Goal: Information Seeking & Learning: Check status

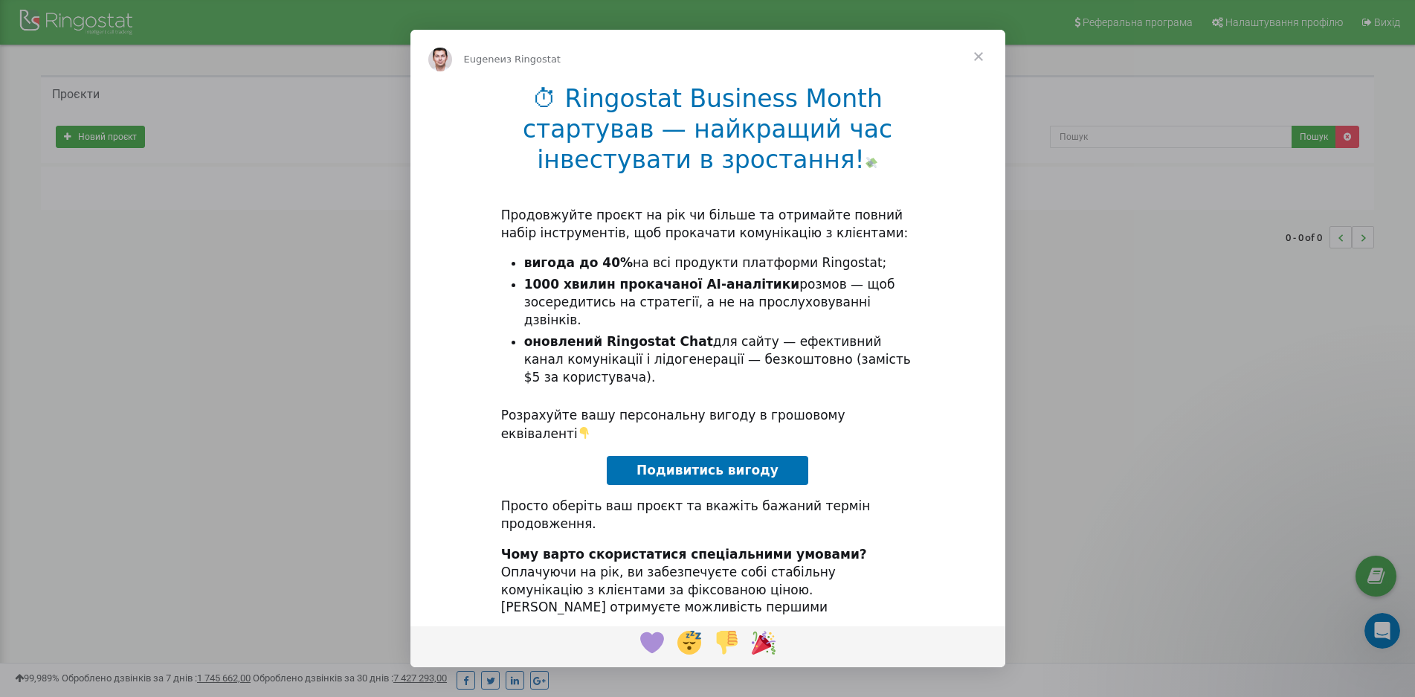
click at [981, 49] on span "Закрыть" at bounding box center [979, 57] width 54 height 54
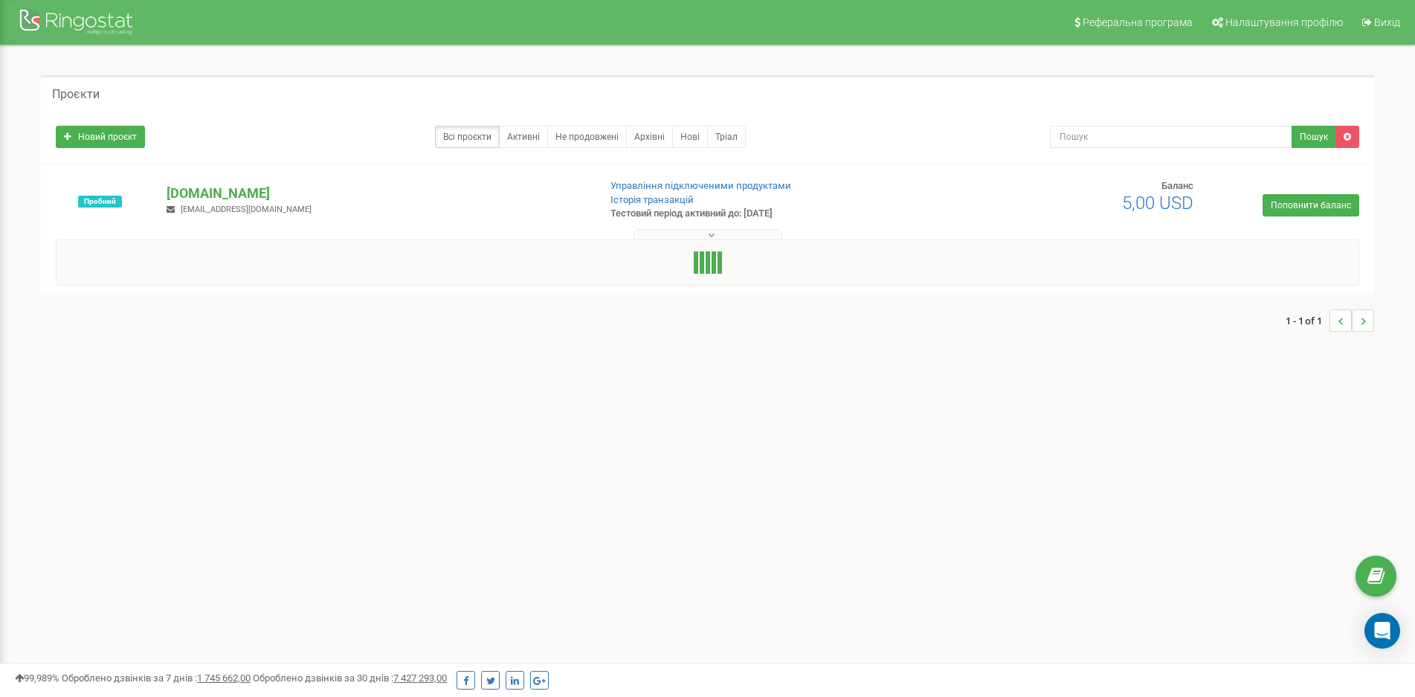
click at [717, 233] on button at bounding box center [707, 234] width 149 height 11
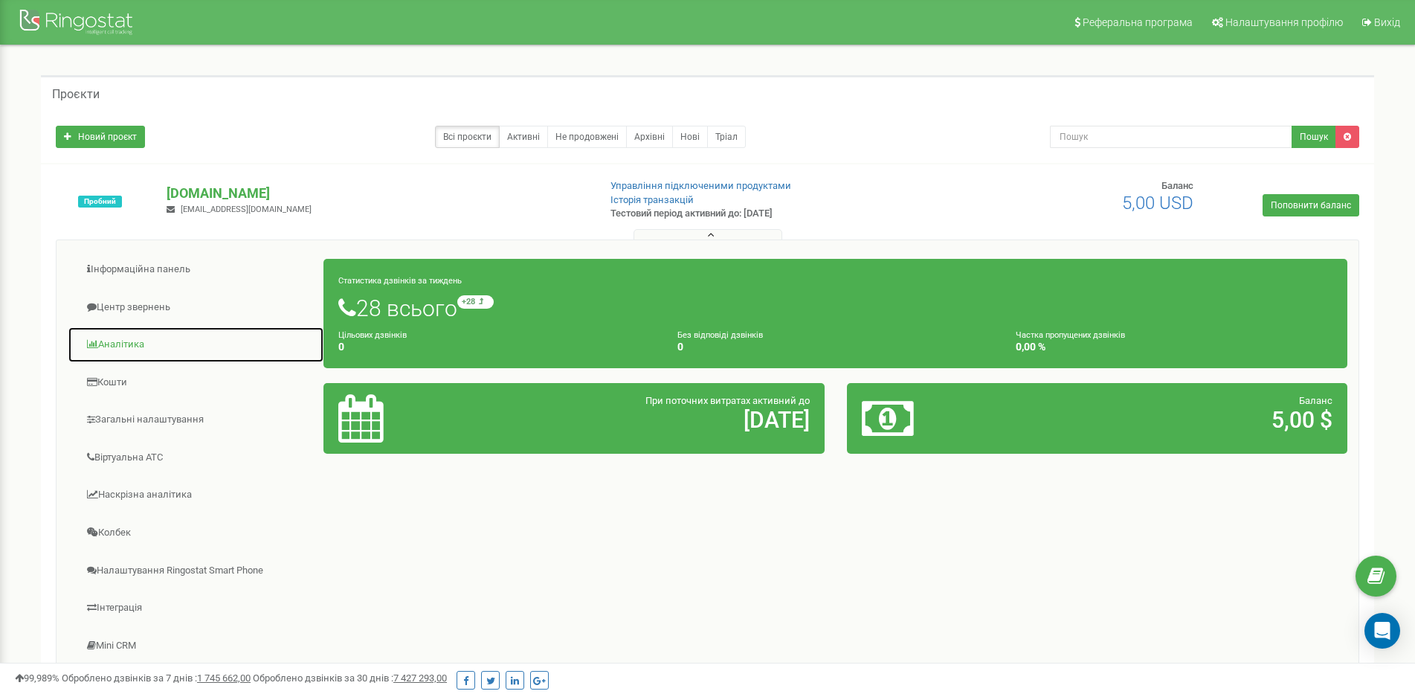
click at [135, 338] on link "Аналiтика" at bounding box center [196, 344] width 256 height 36
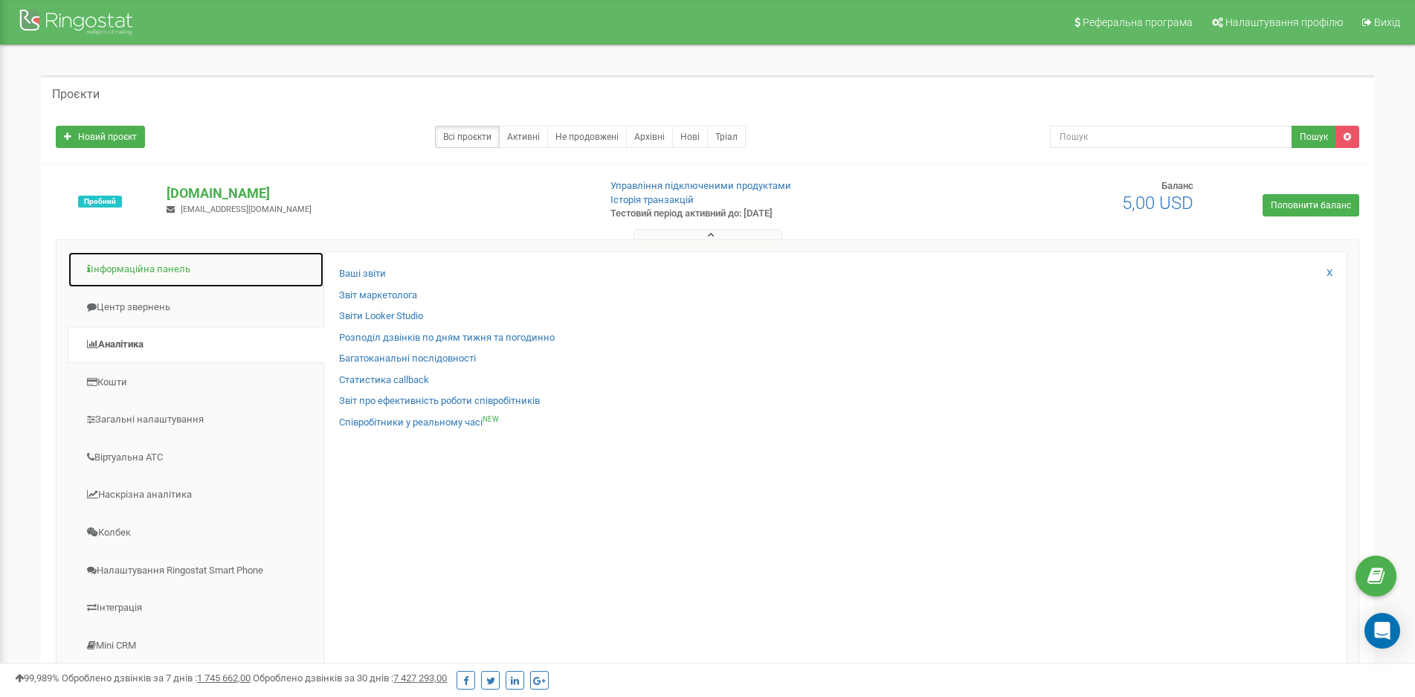
click at [116, 268] on link "Інформаційна панель" at bounding box center [196, 269] width 256 height 36
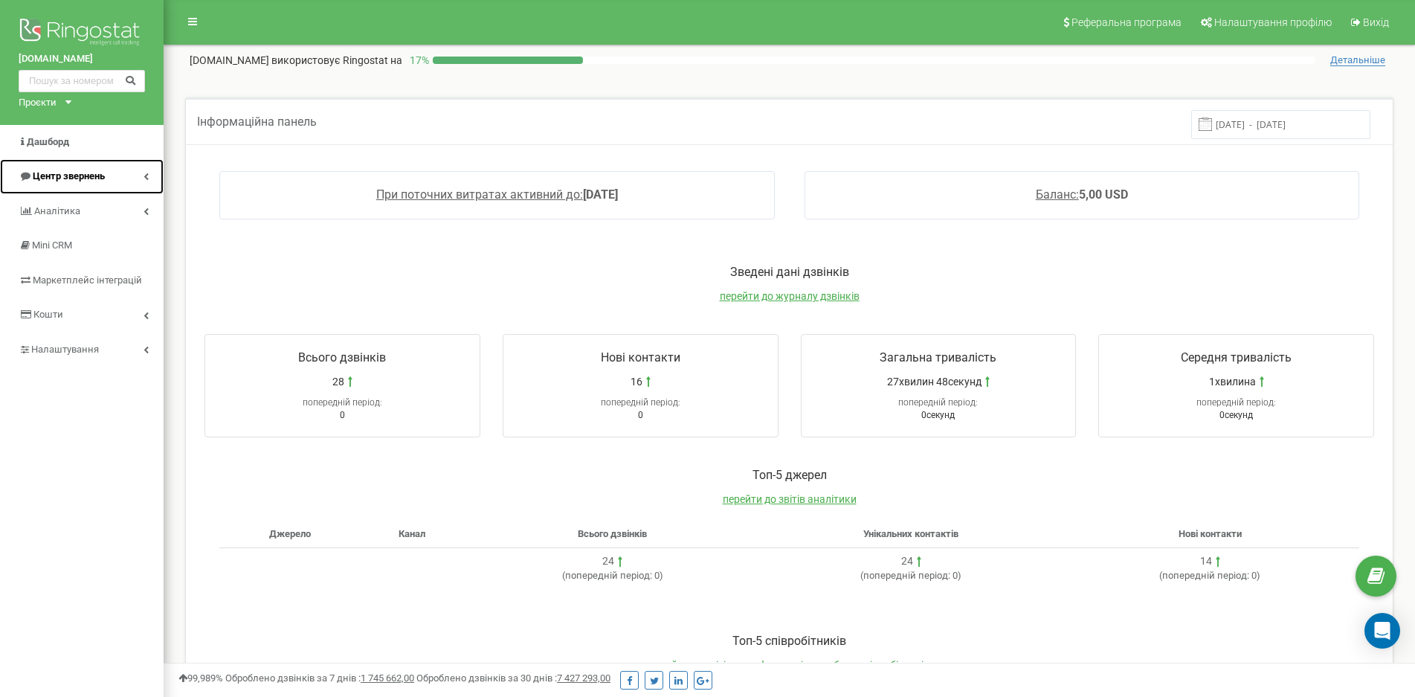
click at [60, 178] on span "Центр звернень" at bounding box center [69, 175] width 72 height 11
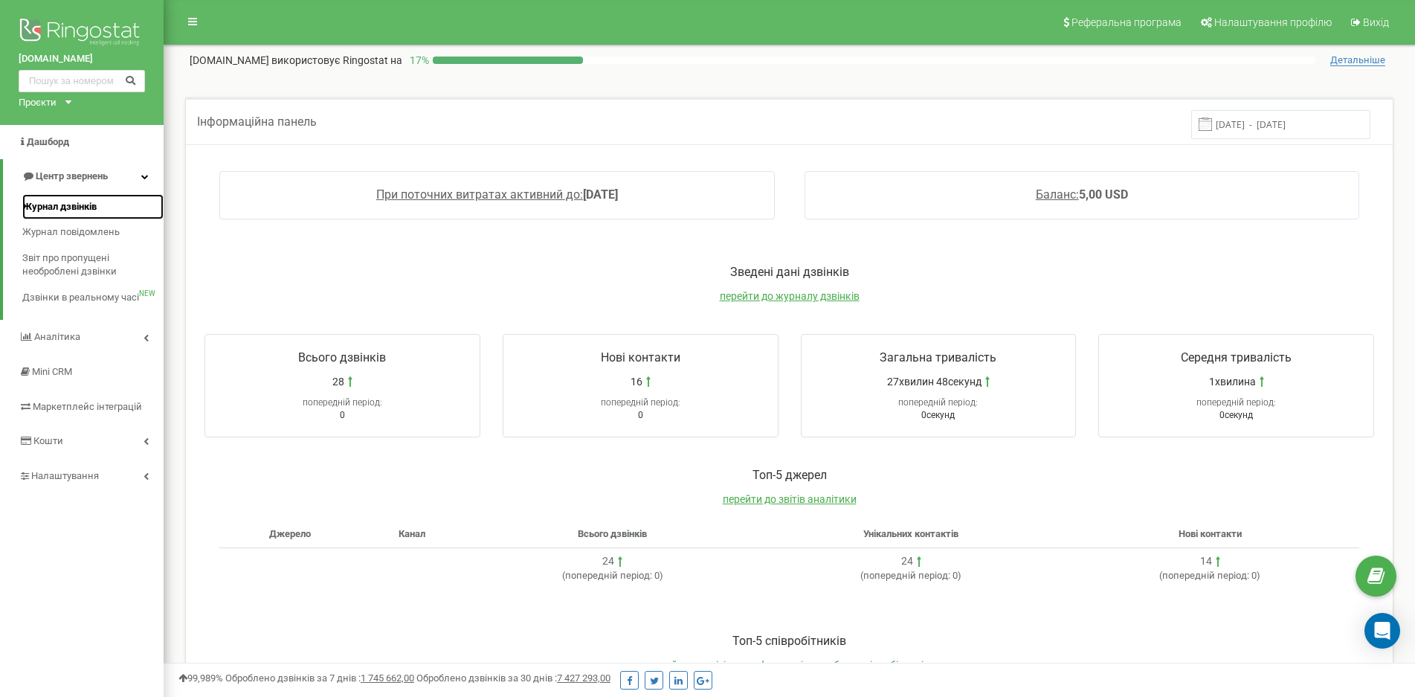
click at [66, 202] on span "Журнал дзвінків" at bounding box center [59, 207] width 74 height 14
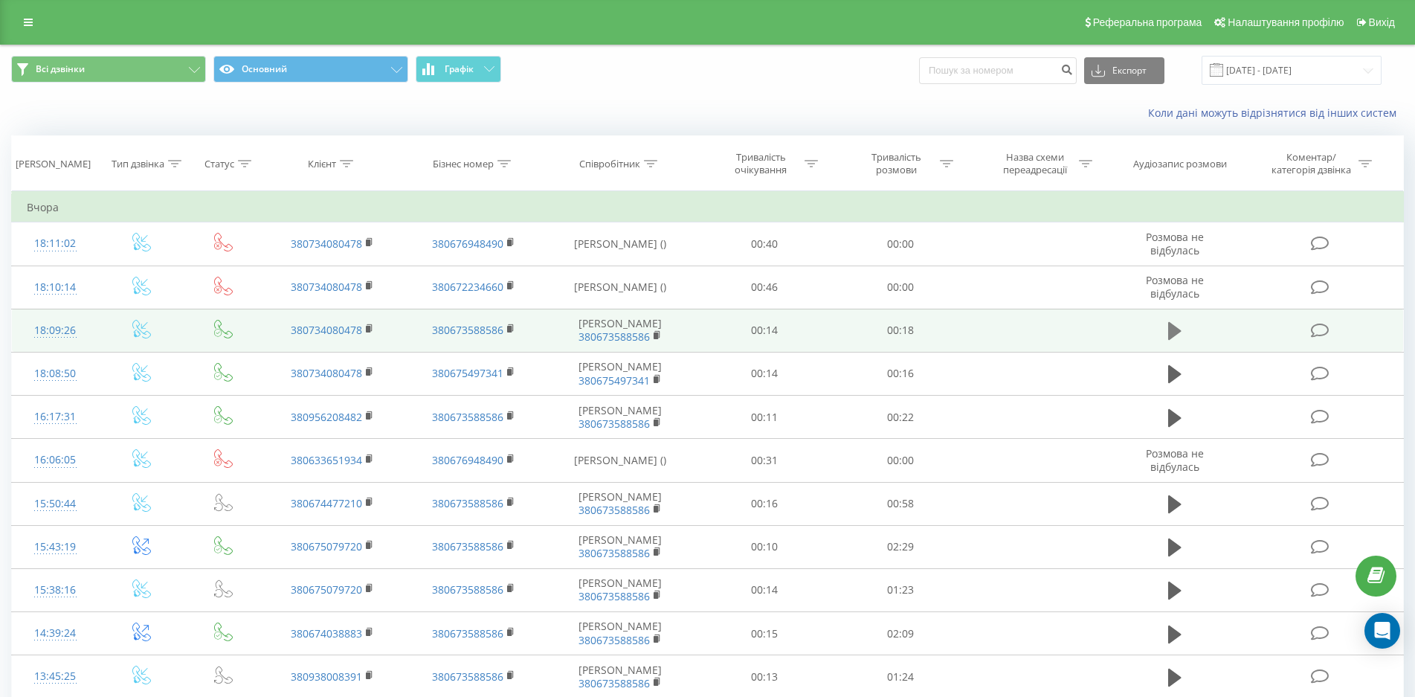
click at [1175, 336] on icon at bounding box center [1174, 331] width 13 height 18
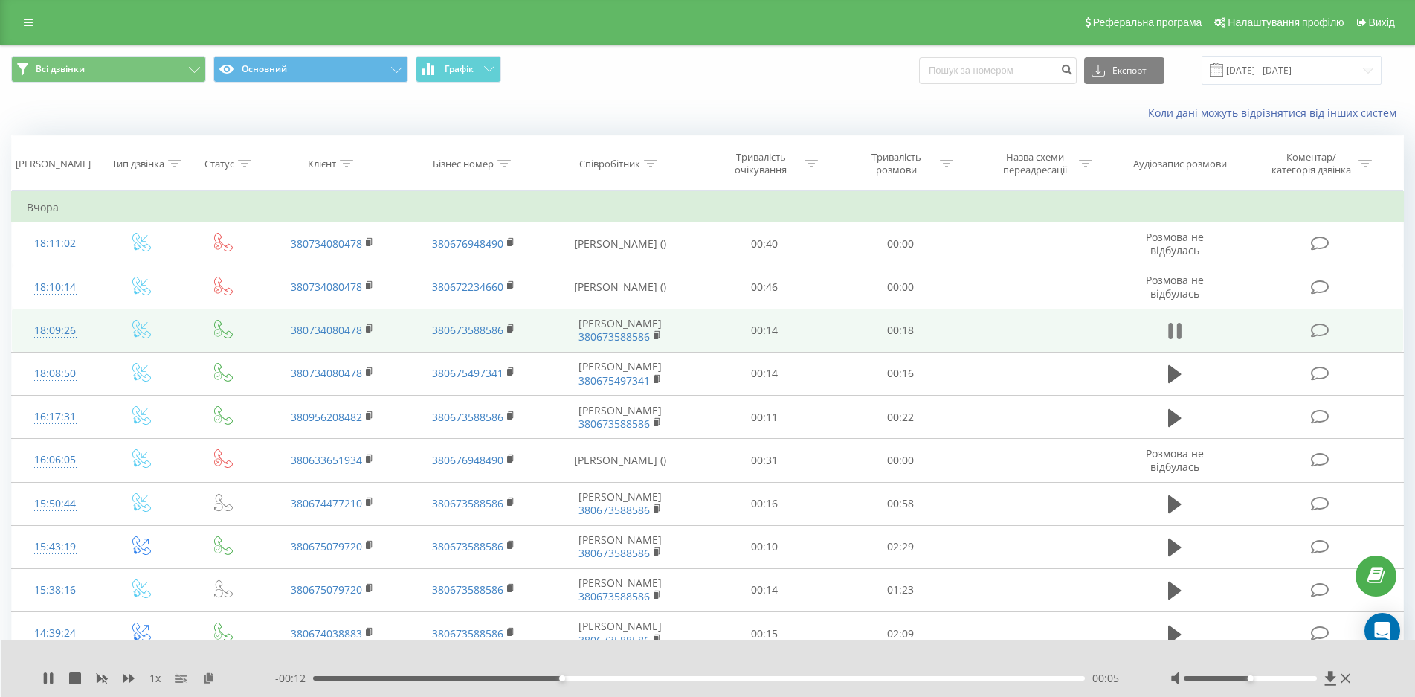
click at [1169, 333] on icon at bounding box center [1170, 331] width 4 height 16
click at [1169, 333] on icon at bounding box center [1174, 331] width 13 height 18
click at [1257, 679] on div at bounding box center [1249, 678] width 133 height 4
drag, startPoint x: 1257, startPoint y: 679, endPoint x: 1314, endPoint y: 679, distance: 56.5
click at [1314, 679] on div at bounding box center [1249, 678] width 133 height 4
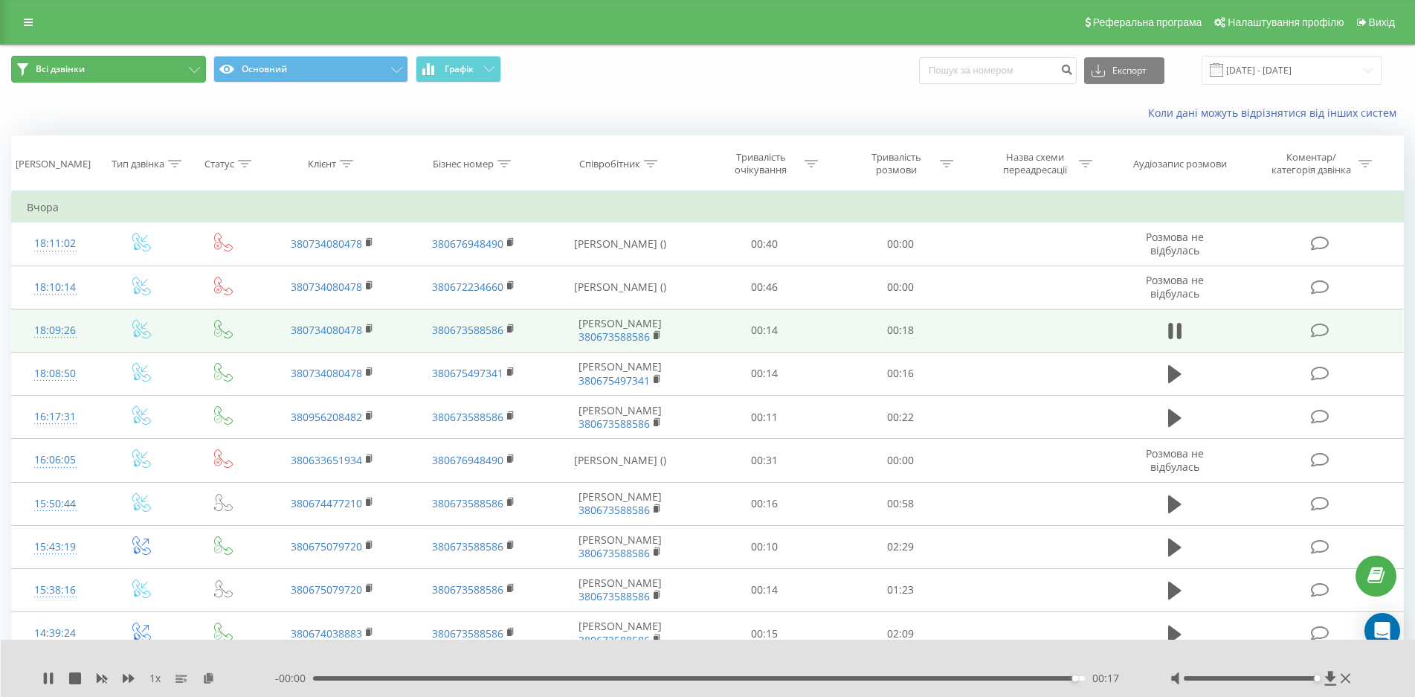
click at [150, 68] on button "Всі дзвінки" at bounding box center [108, 69] width 195 height 27
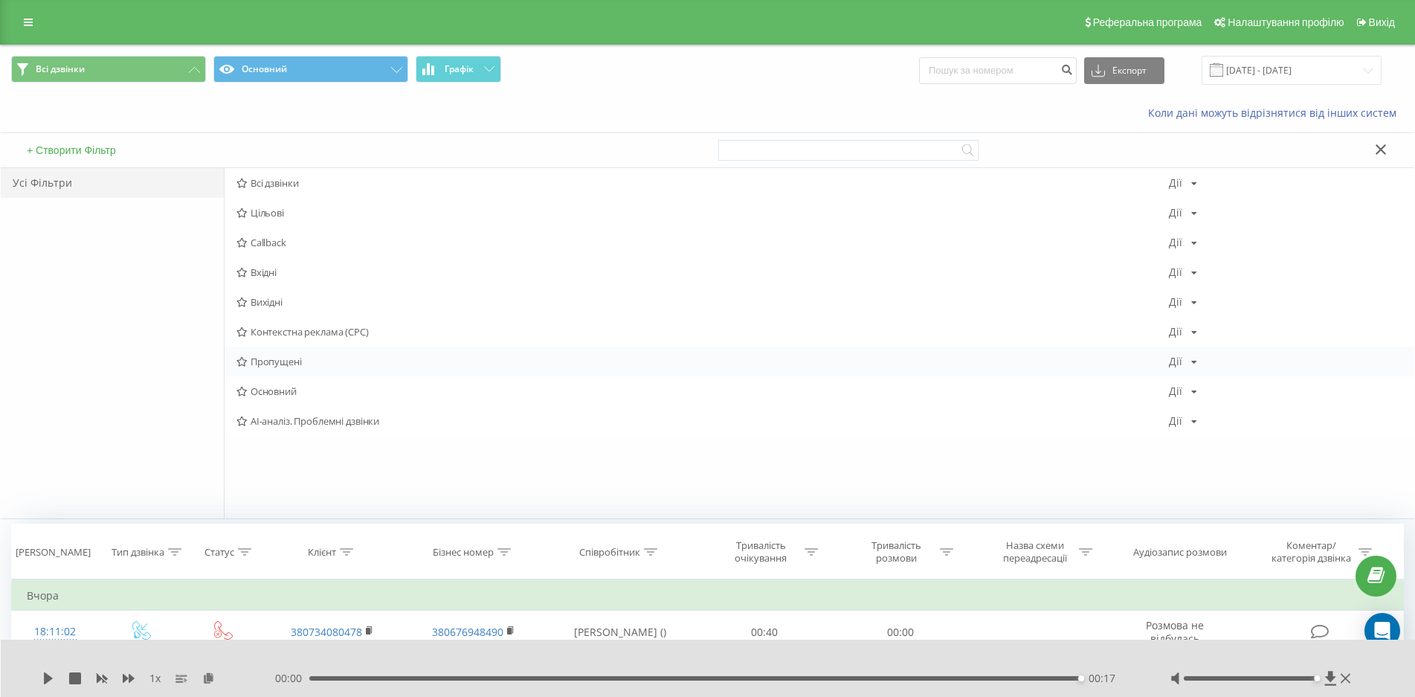
click at [282, 356] on span "Пропущені" at bounding box center [702, 361] width 932 height 10
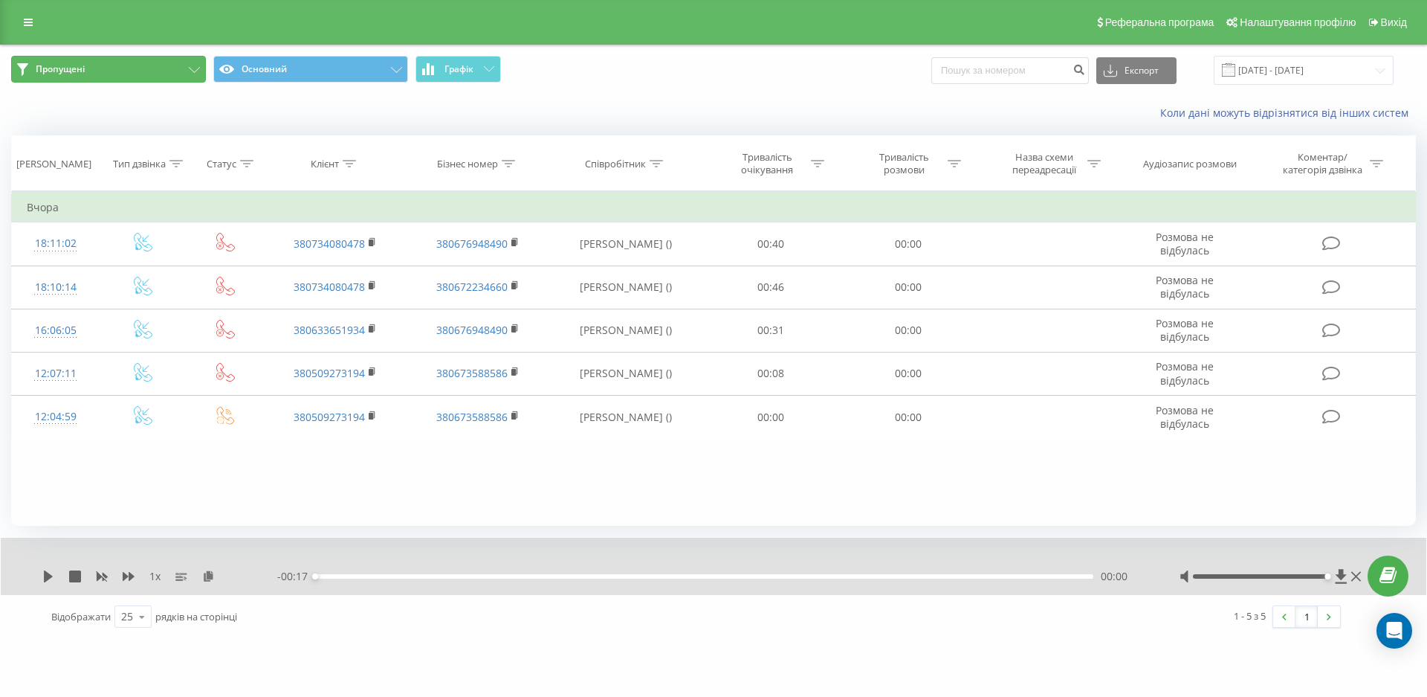
click at [117, 68] on button "Пропущені" at bounding box center [108, 69] width 195 height 27
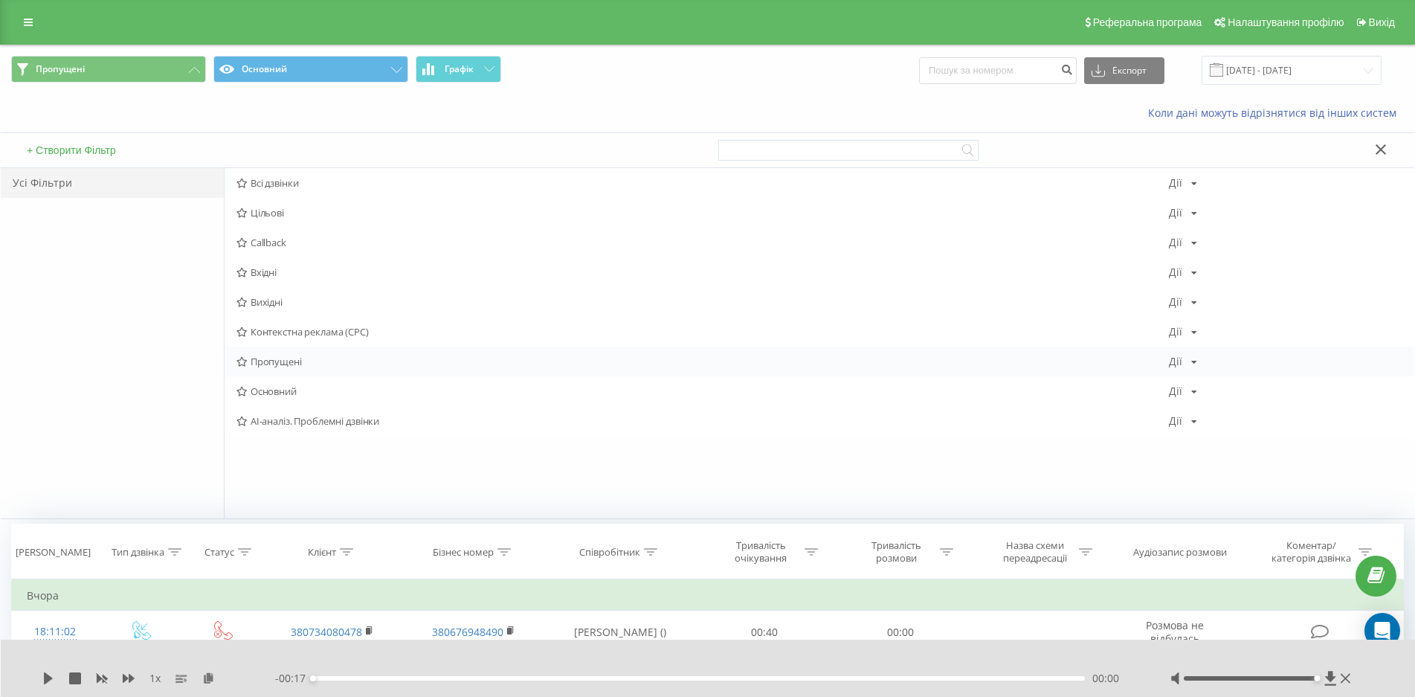
click at [276, 352] on div "Пропущені Дії Редагувати Копіювати Видалити За замовчуванням Поділитися" at bounding box center [818, 361] width 1189 height 30
click at [280, 354] on div "Пропущені Дії Редагувати Копіювати Видалити За замовчуванням Поділитися" at bounding box center [818, 361] width 1189 height 30
click at [289, 366] on span "Пропущені" at bounding box center [702, 361] width 932 height 10
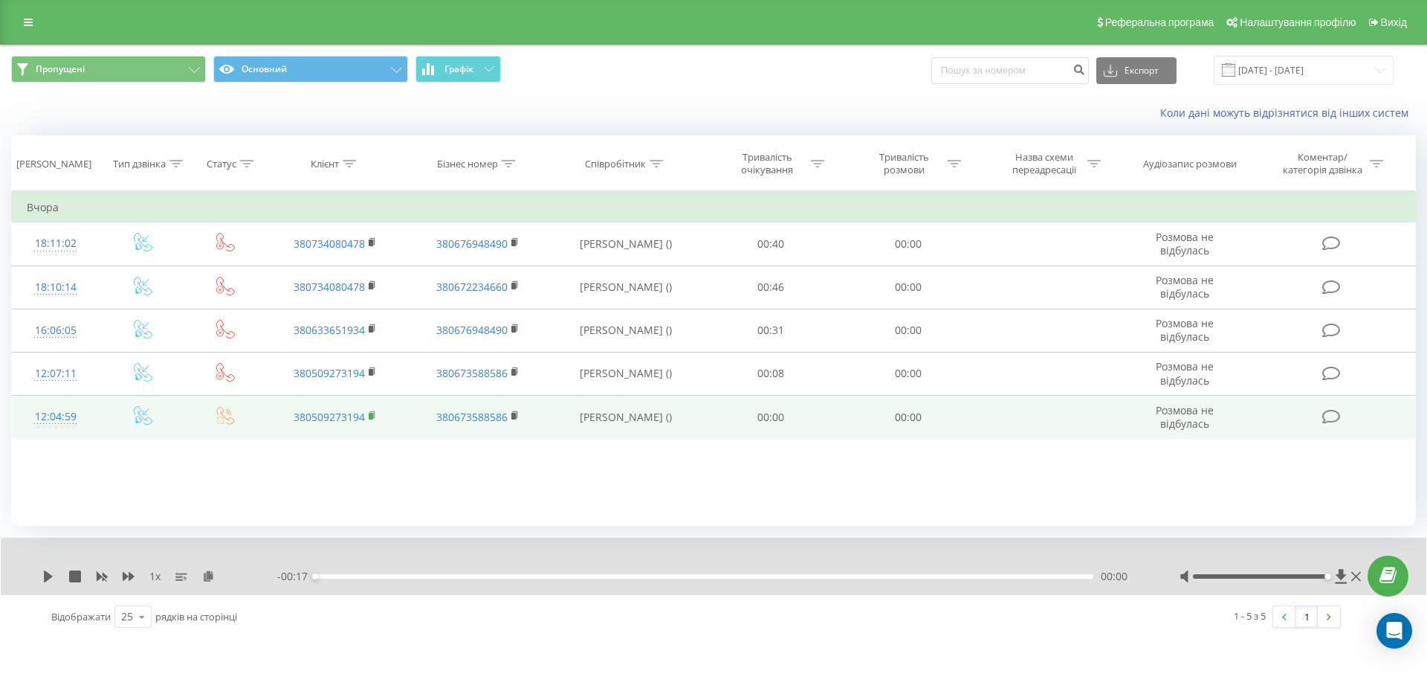
click at [372, 412] on icon at bounding box center [373, 415] width 8 height 10
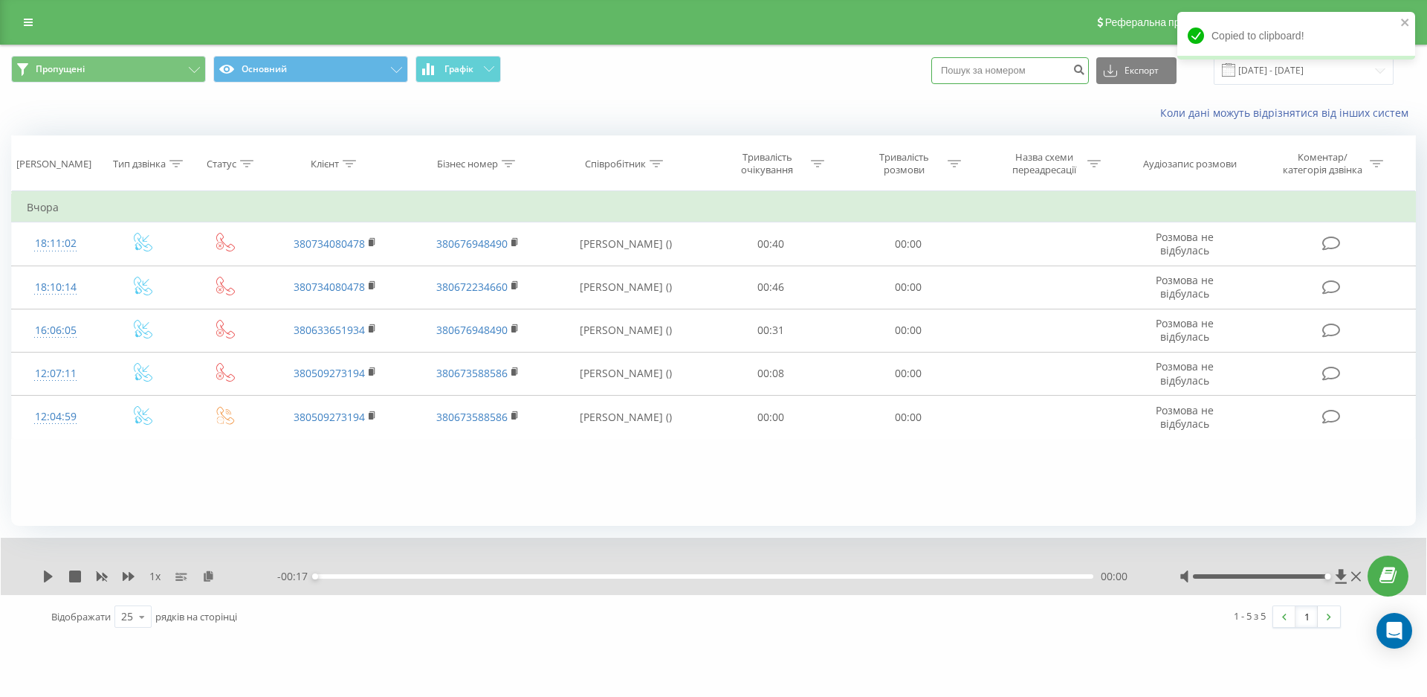
click at [1044, 72] on input at bounding box center [1010, 70] width 158 height 27
paste input "380509273194"
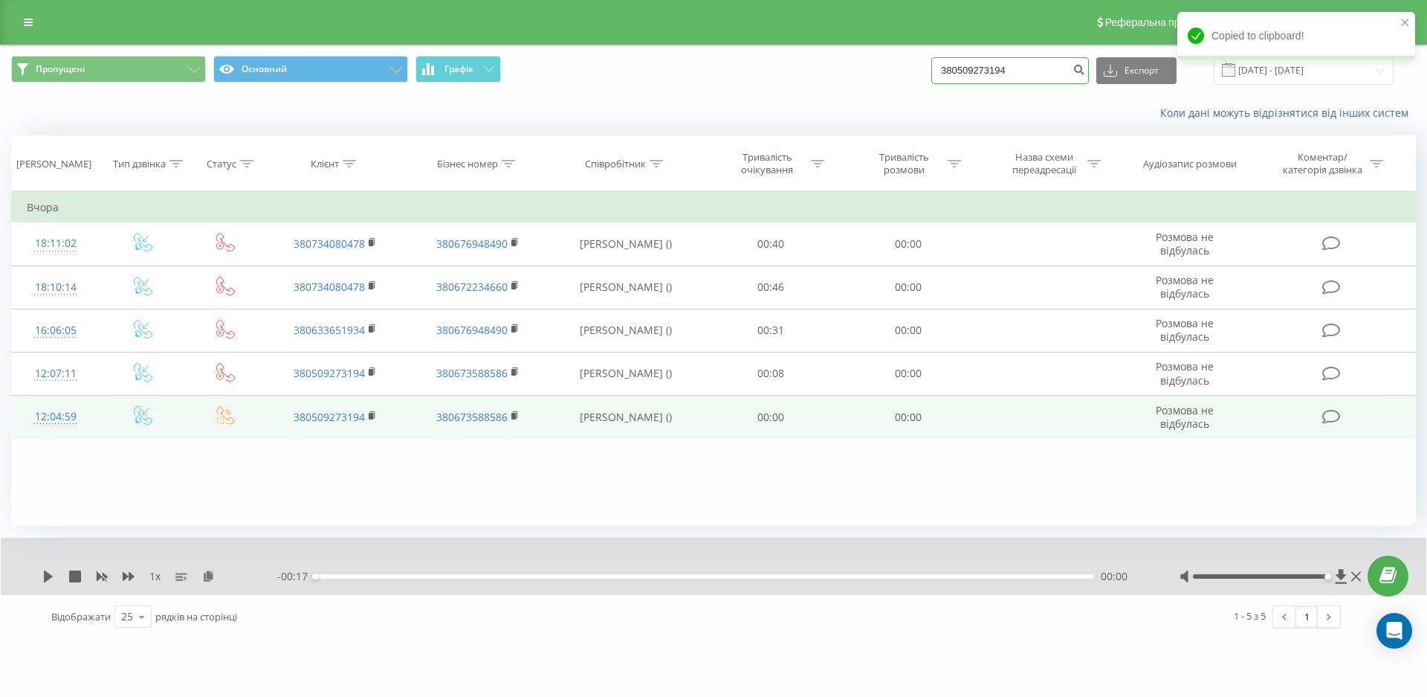
type input "380509273194"
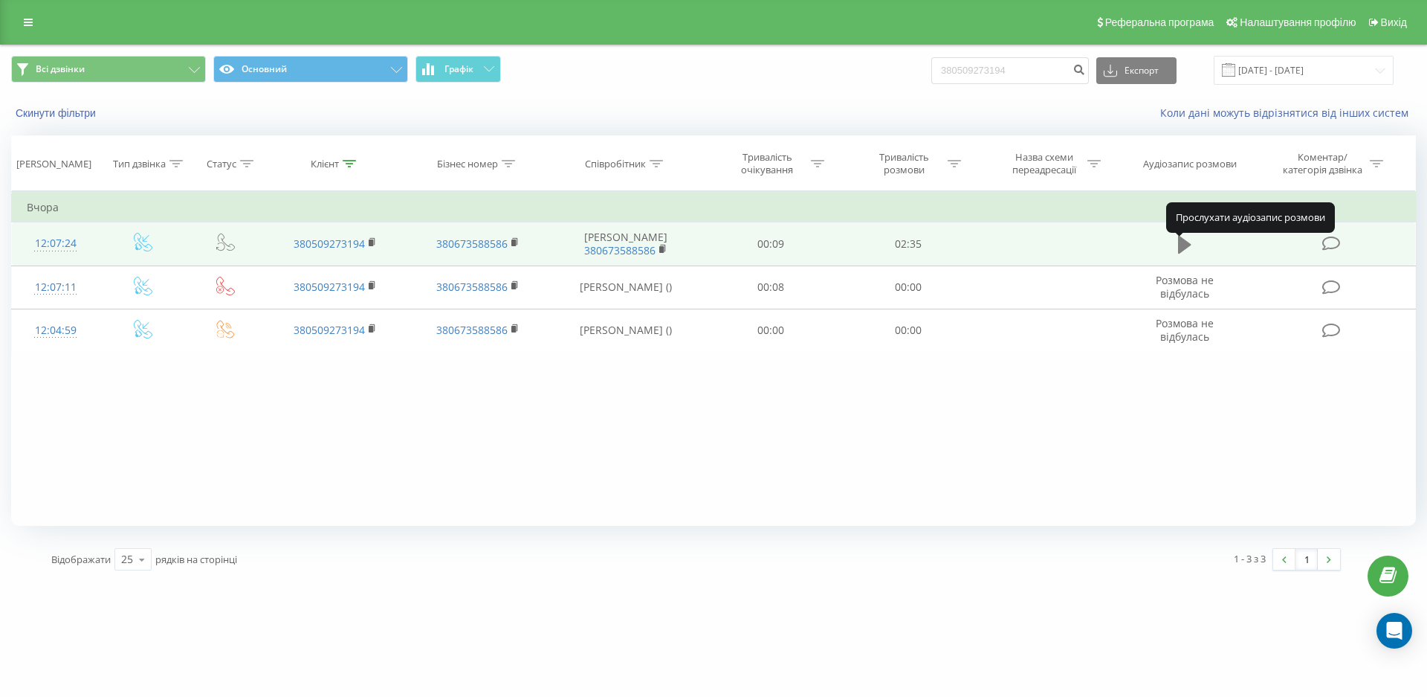
click at [1186, 245] on icon at bounding box center [1184, 244] width 13 height 21
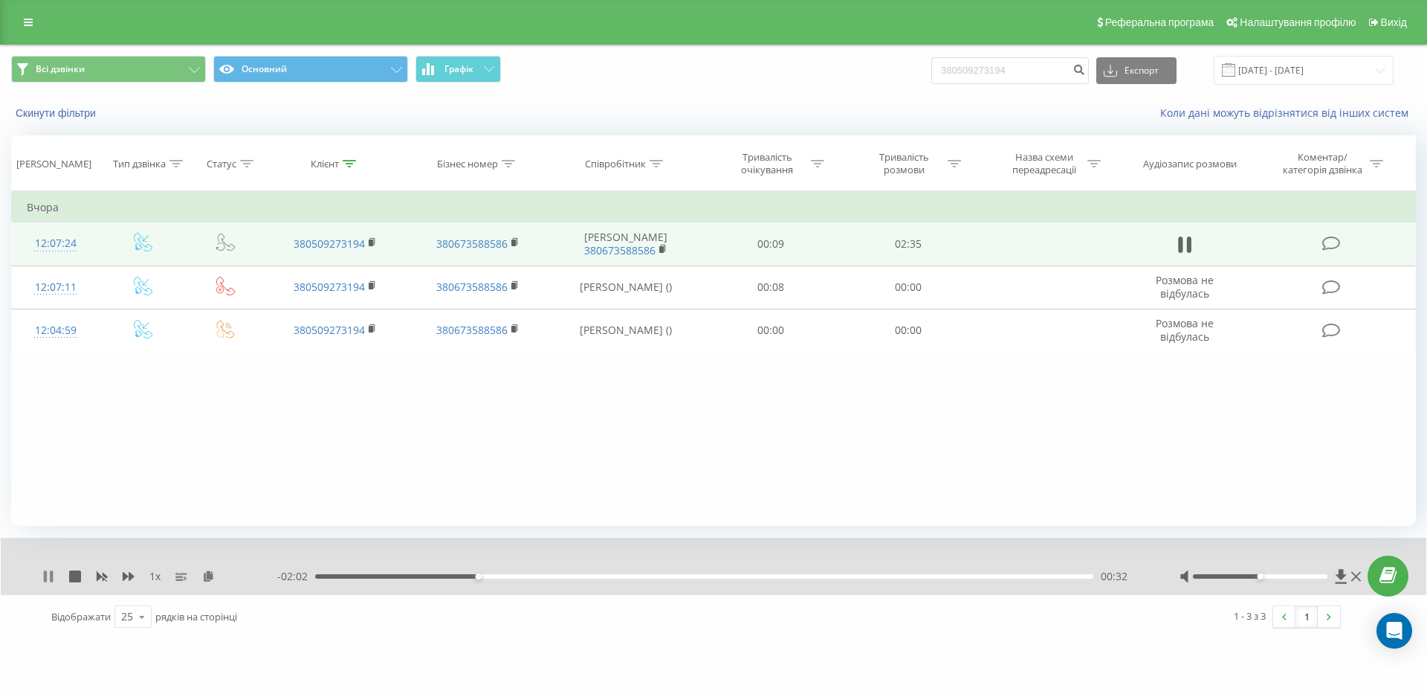
click at [48, 577] on icon at bounding box center [48, 576] width 12 height 12
click at [188, 68] on button "Всі дзвінки" at bounding box center [108, 69] width 195 height 27
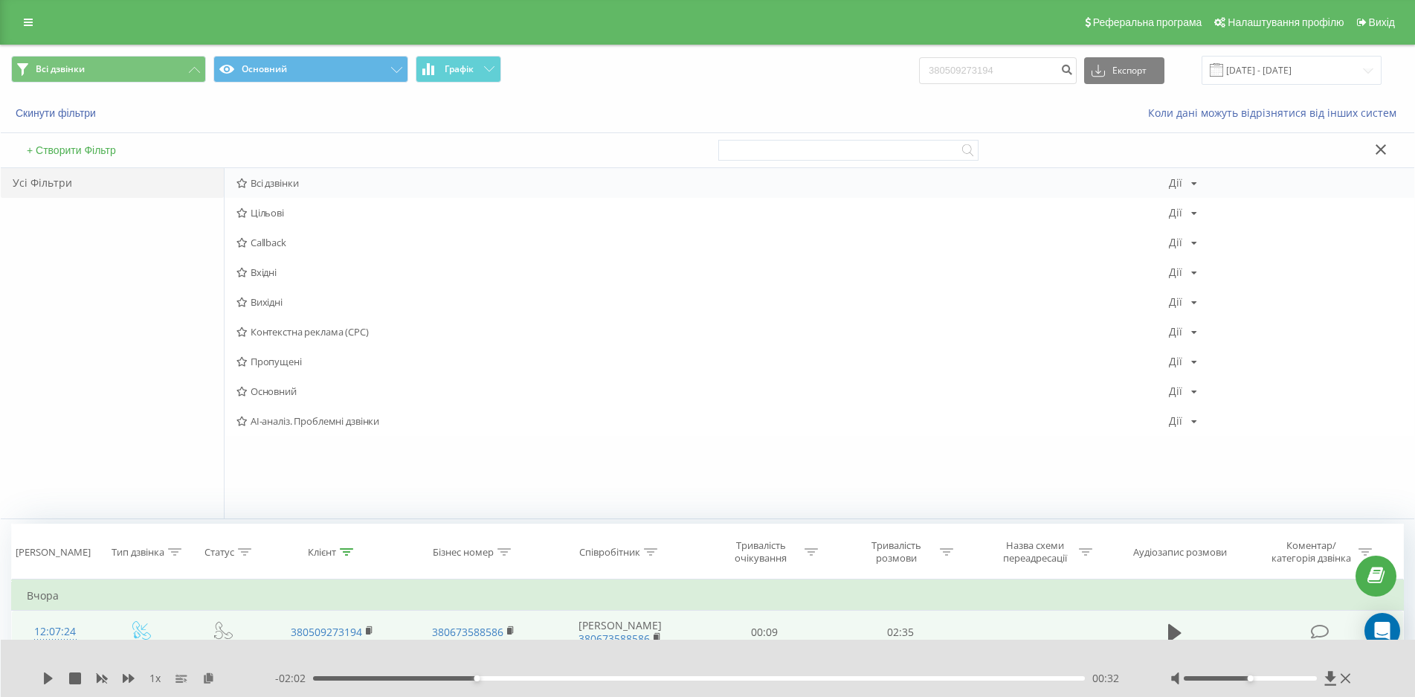
click at [262, 178] on span "Всі дзвінки" at bounding box center [702, 183] width 932 height 10
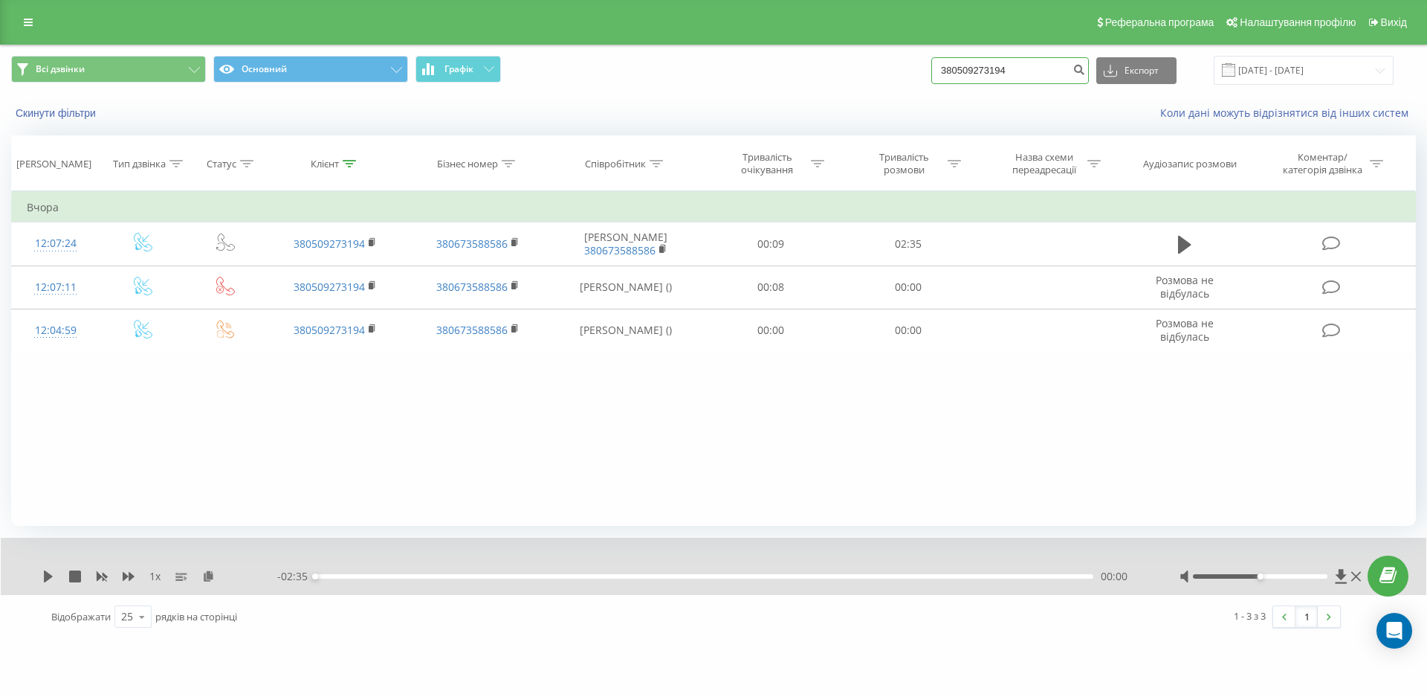
click at [998, 70] on input "380509273194" at bounding box center [1010, 70] width 158 height 27
click at [1085, 68] on icon "submit" at bounding box center [1079, 67] width 13 height 9
